Goal: Information Seeking & Learning: Check status

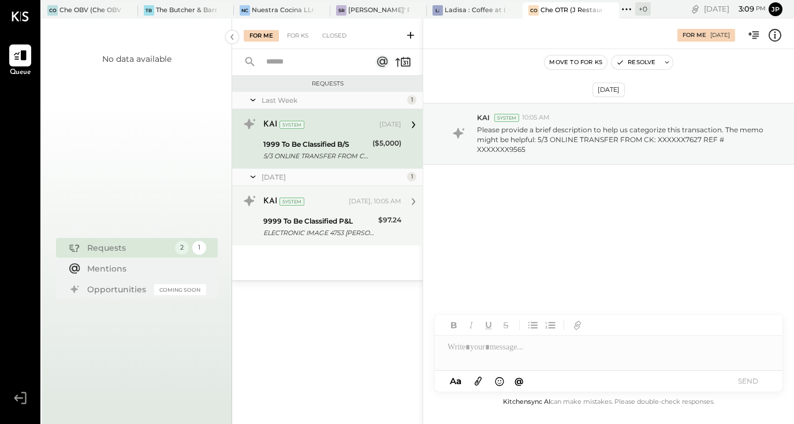
click at [387, 241] on div "KAI System [DATE], 10:05 AM 9999 To Be Classified P&L ELECTRONIC IMAGE 4753 [PE…" at bounding box center [327, 215] width 191 height 59
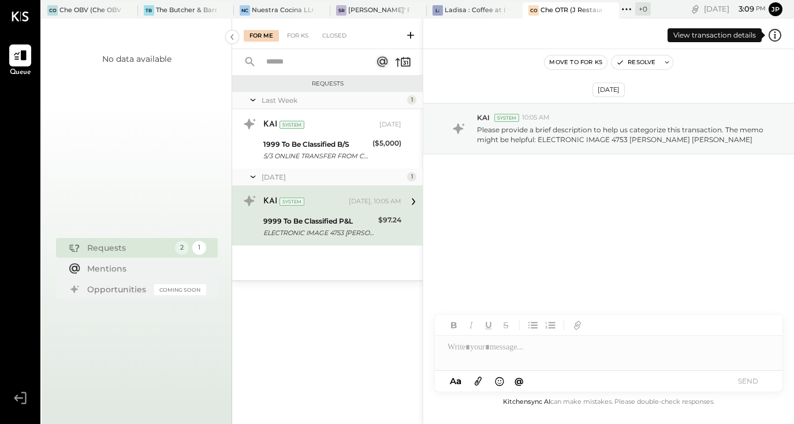
click at [777, 35] on icon at bounding box center [774, 35] width 15 height 15
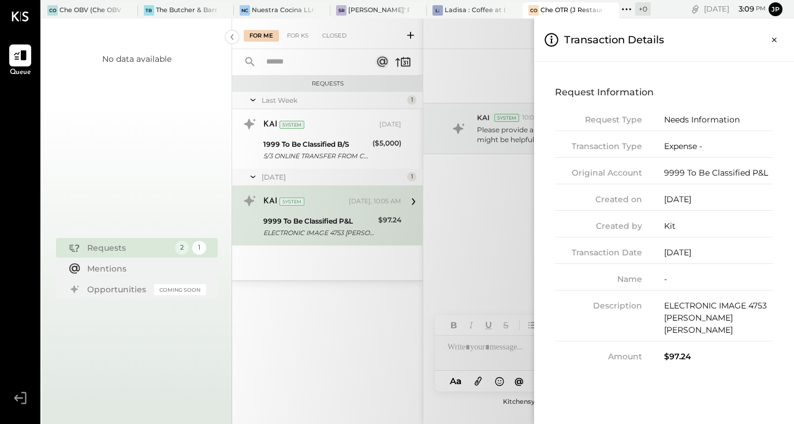
click at [694, 306] on div "ELECTRONIC IMAGE 4753 [PERSON_NAME] [PERSON_NAME]" at bounding box center [718, 318] width 109 height 36
click at [687, 352] on div "Request Information Request Type Needs Information Transaction Type Expense - O…" at bounding box center [663, 222] width 241 height 303
drag, startPoint x: 774, startPoint y: 273, endPoint x: 723, endPoint y: 297, distance: 55.8
click at [723, 297] on div "Request Information Request Type Needs Information Transaction Type Expense - O…" at bounding box center [663, 222] width 241 height 303
click at [702, 242] on div "Request Type Needs Information Transaction Type Expense - Original Account 9999…" at bounding box center [664, 238] width 218 height 249
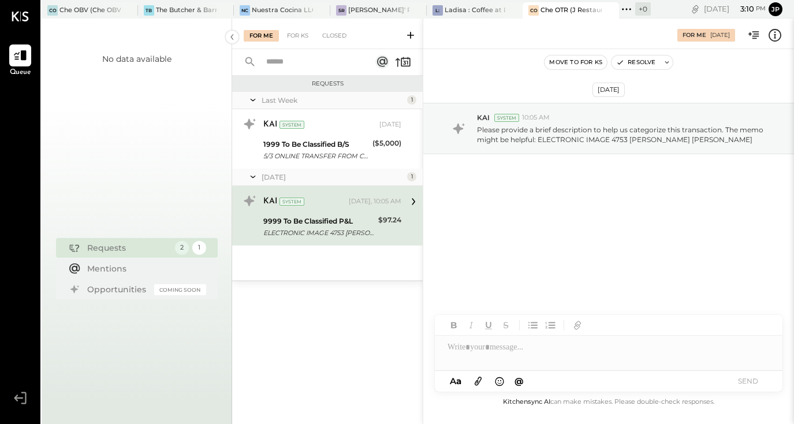
click at [407, 344] on div "For Me For KS Closed Requests Last Week 1 KAI System [DATE] 1999 To Be Classifi…" at bounding box center [513, 220] width 562 height 405
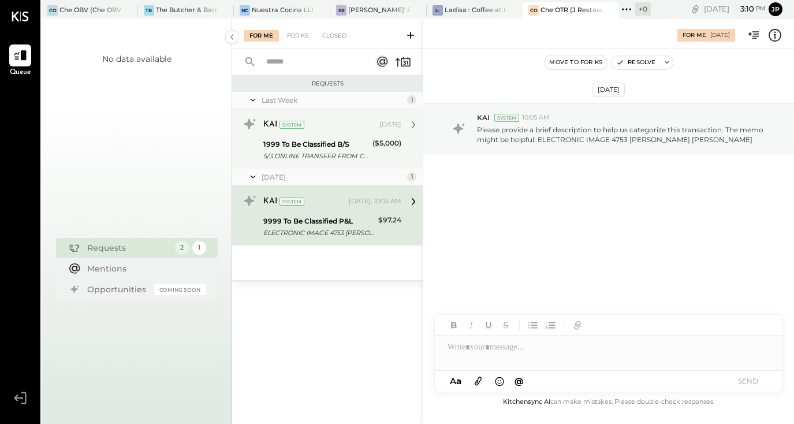
click at [341, 150] on div "5/3 ONLINE TRANSFER FROM CK: XXXXXX7627 REF # XXXXXXX9565" at bounding box center [316, 156] width 106 height 12
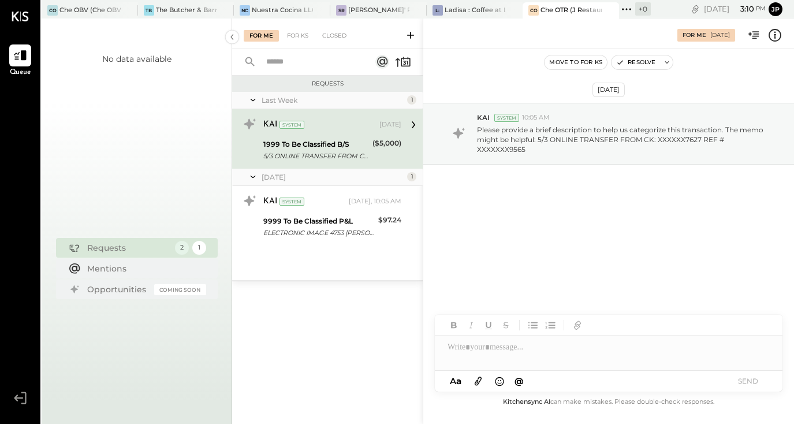
click at [772, 39] on icon at bounding box center [774, 35] width 15 height 15
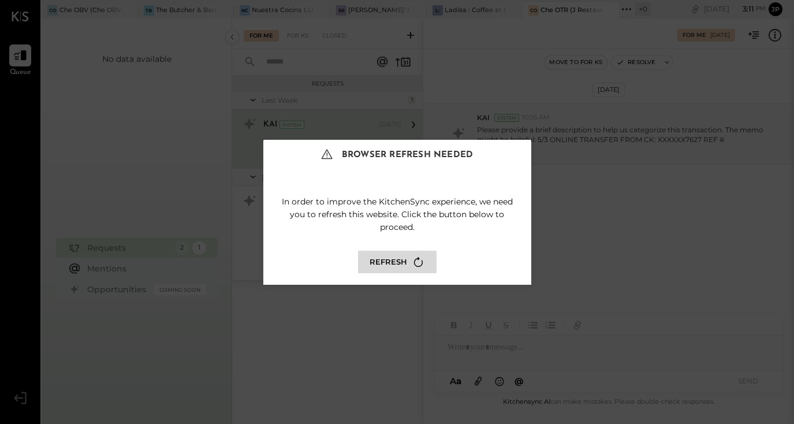
click at [416, 263] on icon at bounding box center [418, 262] width 16 height 16
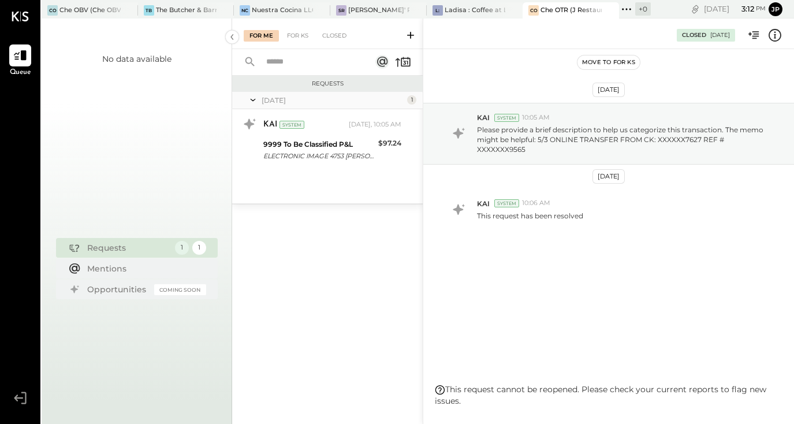
click at [509, 312] on div "Aug 8th, 2025 KAI System 10:05 AM Please provide a brief description to help us…" at bounding box center [608, 197] width 371 height 238
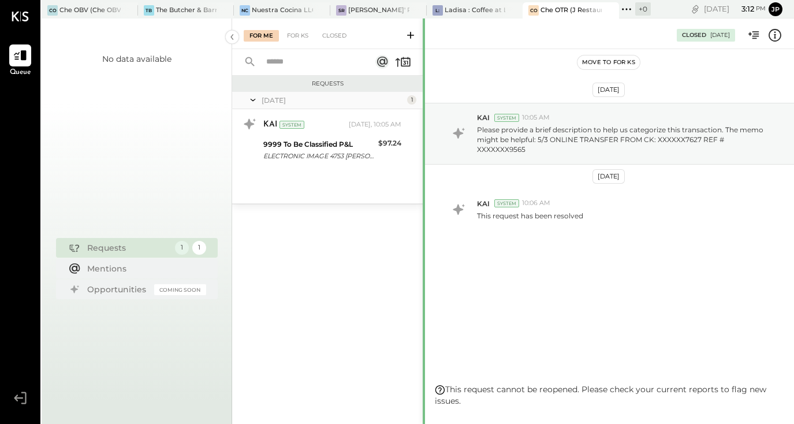
click at [423, 321] on div at bounding box center [424, 423] width 2 height 811
